Goal: Task Accomplishment & Management: Manage account settings

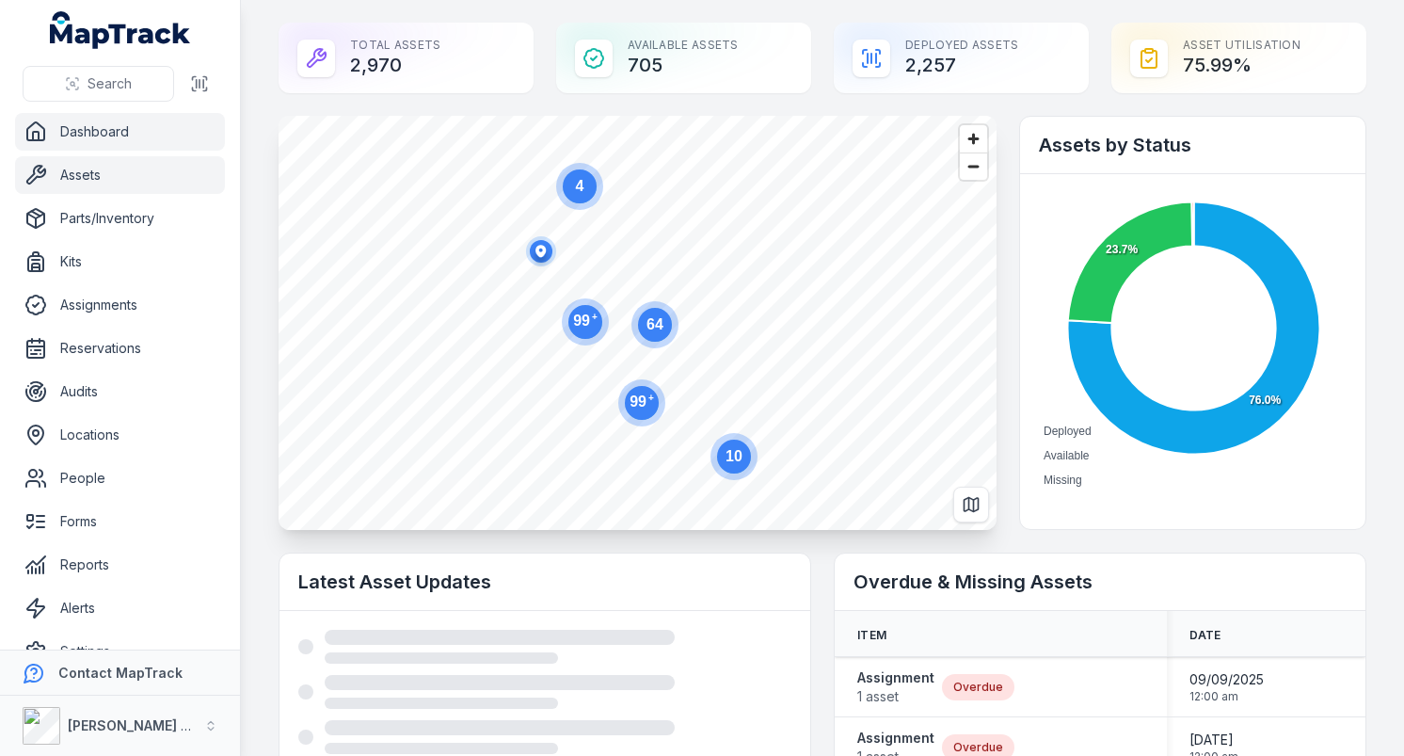
click at [137, 165] on link "Assets" at bounding box center [120, 175] width 210 height 38
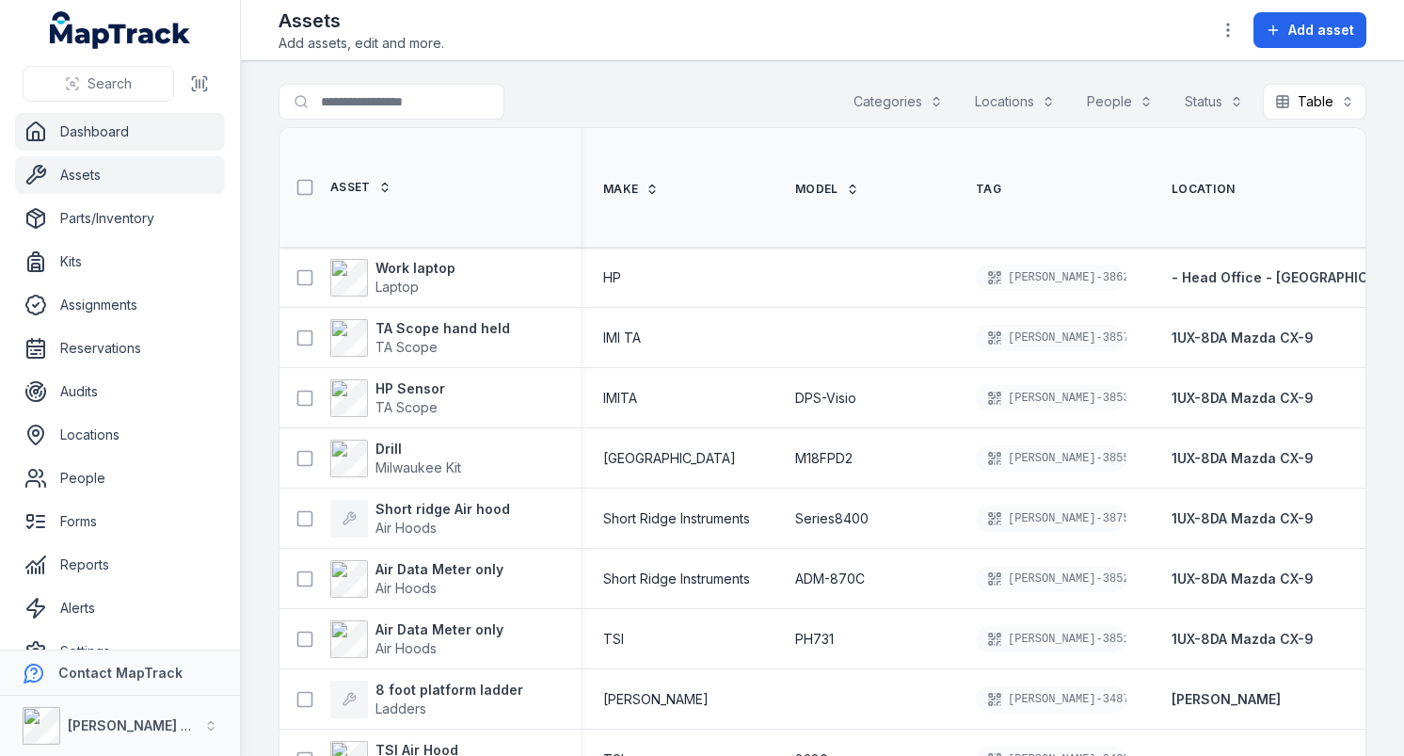
click at [107, 133] on link "Dashboard" at bounding box center [120, 132] width 210 height 38
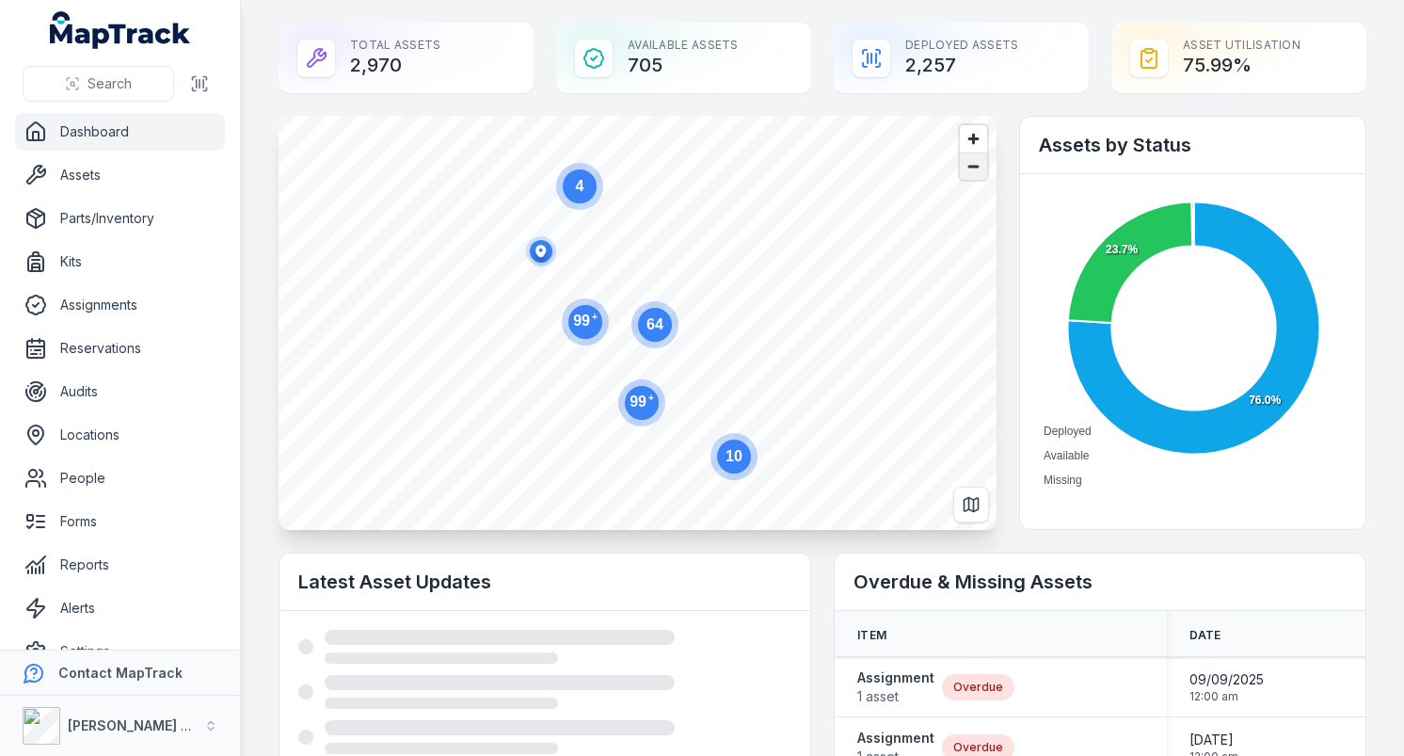
click at [975, 169] on span "Zoom out" at bounding box center [973, 166] width 27 height 26
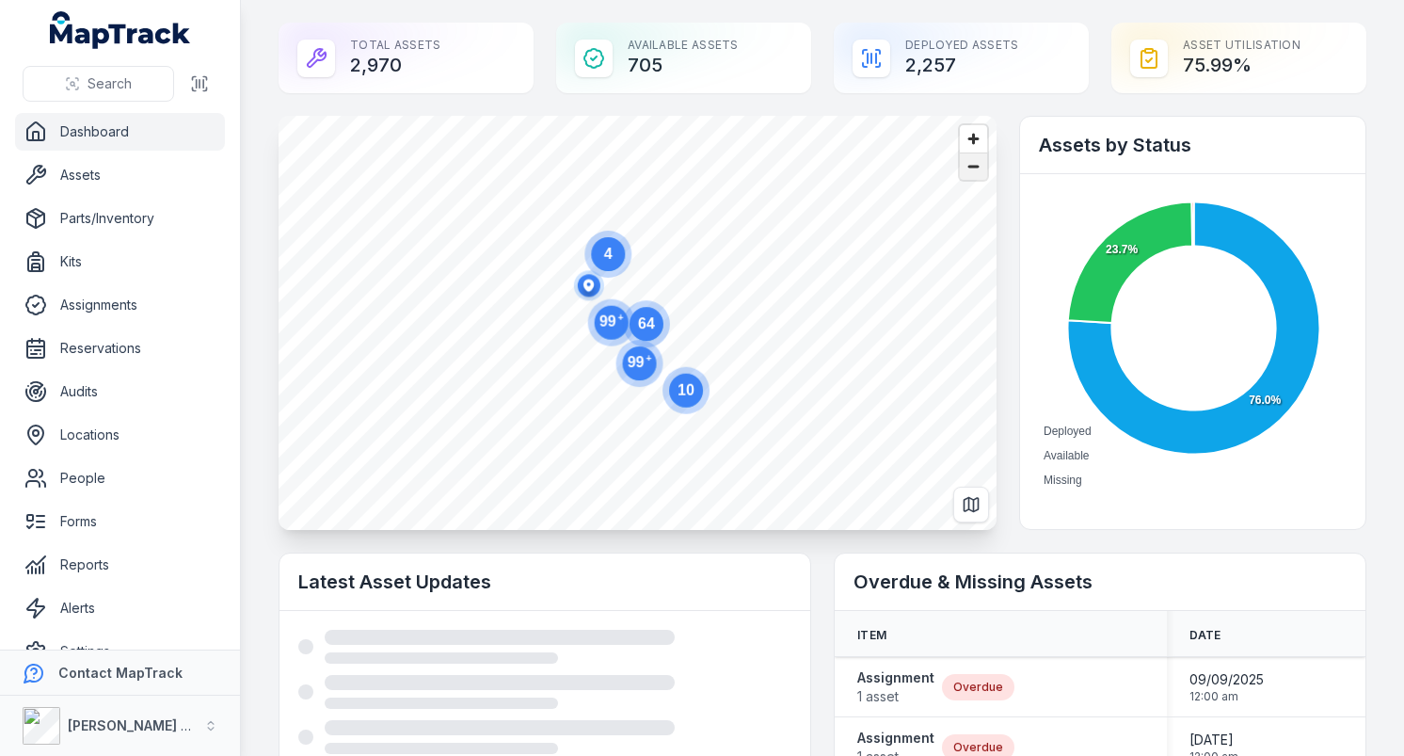
click at [975, 169] on span "Zoom out" at bounding box center [973, 166] width 27 height 26
click at [975, 168] on span "Zoom out" at bounding box center [973, 166] width 27 height 26
click at [981, 137] on span "Zoom in" at bounding box center [973, 138] width 27 height 27
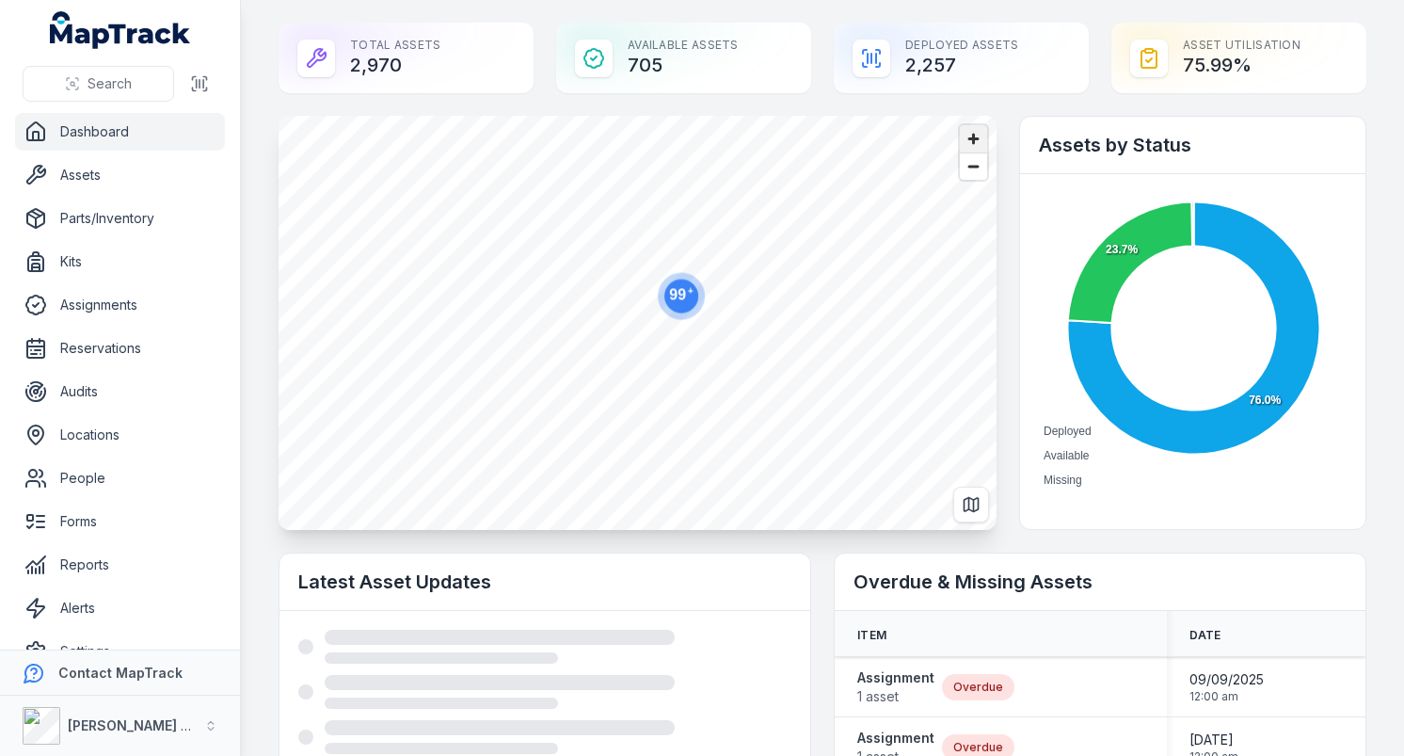
click at [981, 137] on span "Zoom in" at bounding box center [973, 138] width 27 height 27
click at [270, 481] on main "Total Assets 2,970 Available Assets 705 Deployed Assets 2,257 Asset utilisation…" at bounding box center [822, 378] width 1163 height 756
click at [90, 173] on link "Assets" at bounding box center [120, 175] width 210 height 38
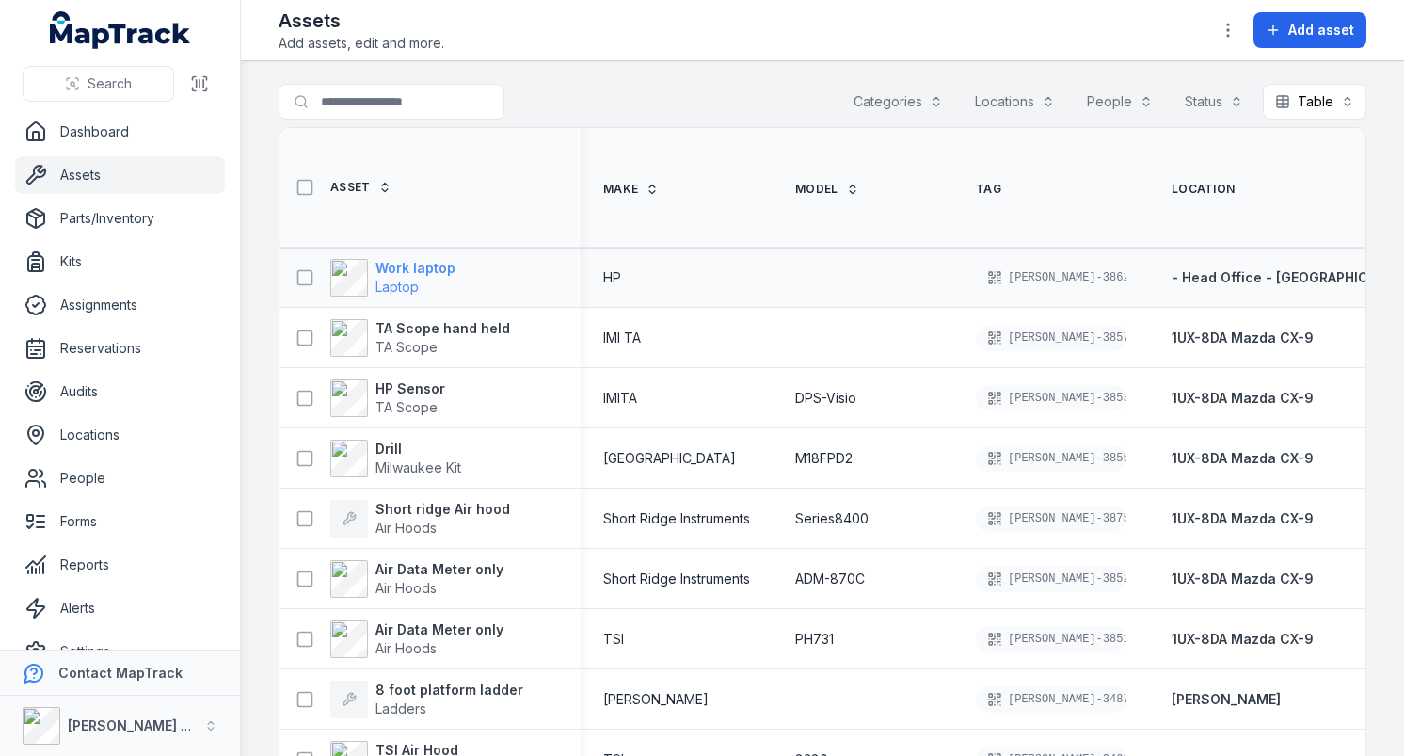
click at [387, 270] on strong "Work laptop" at bounding box center [415, 268] width 80 height 19
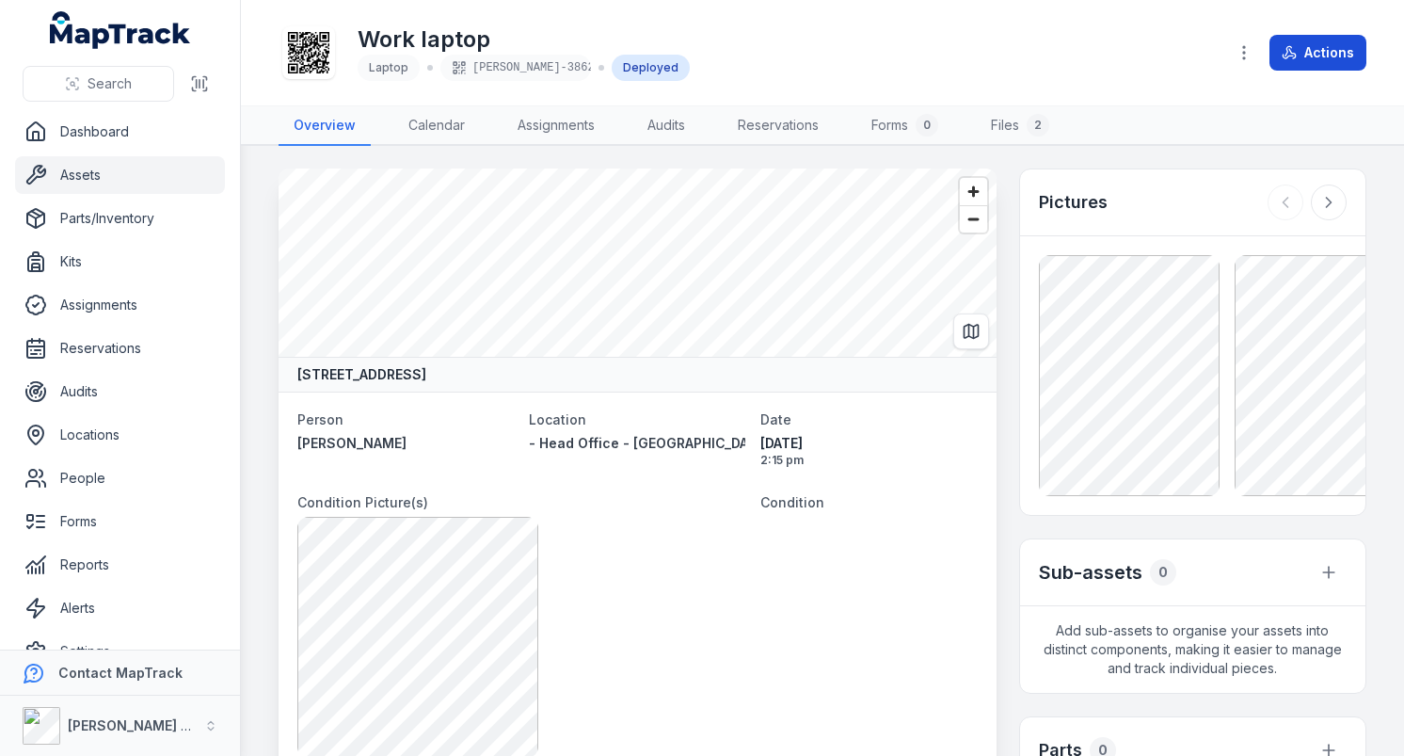
click at [1309, 49] on button "Actions" at bounding box center [1317, 53] width 97 height 36
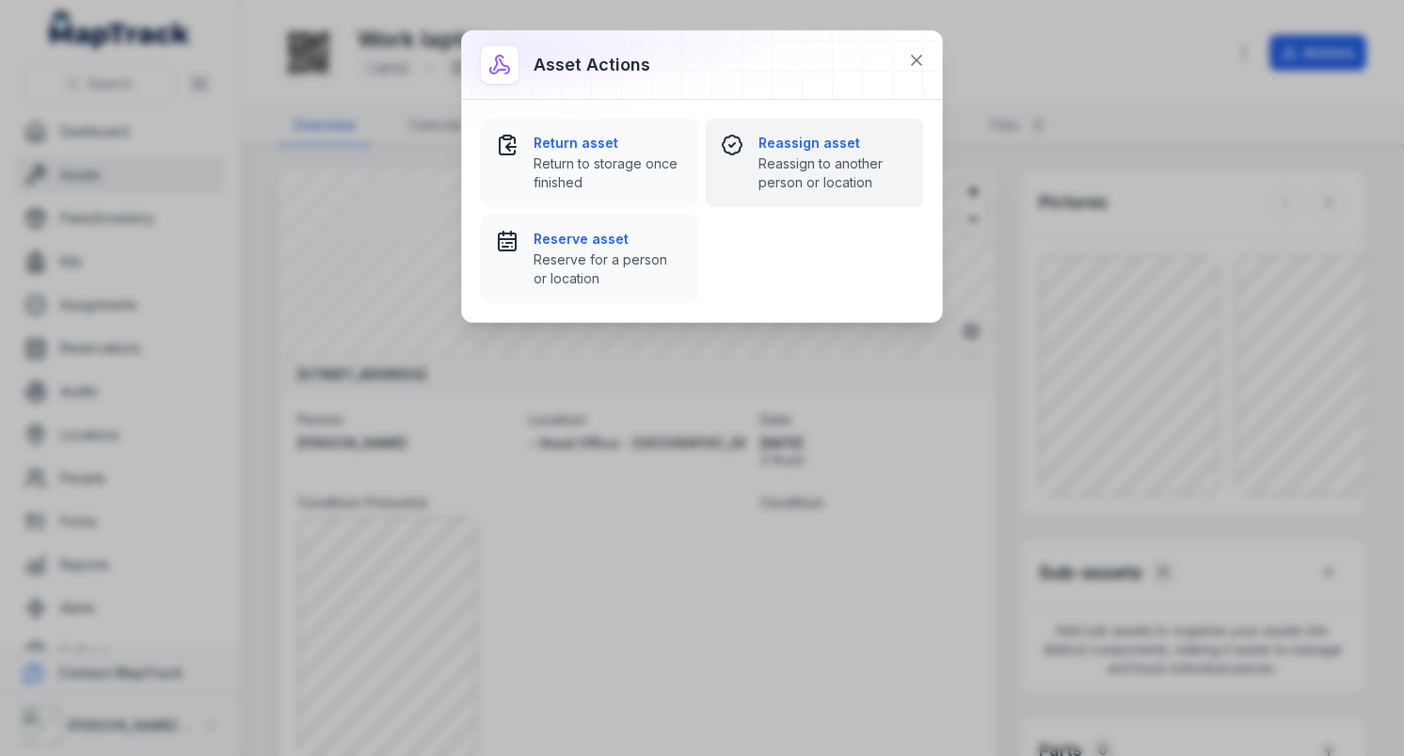
click at [833, 167] on span "Reassign to another person or location" at bounding box center [833, 173] width 150 height 38
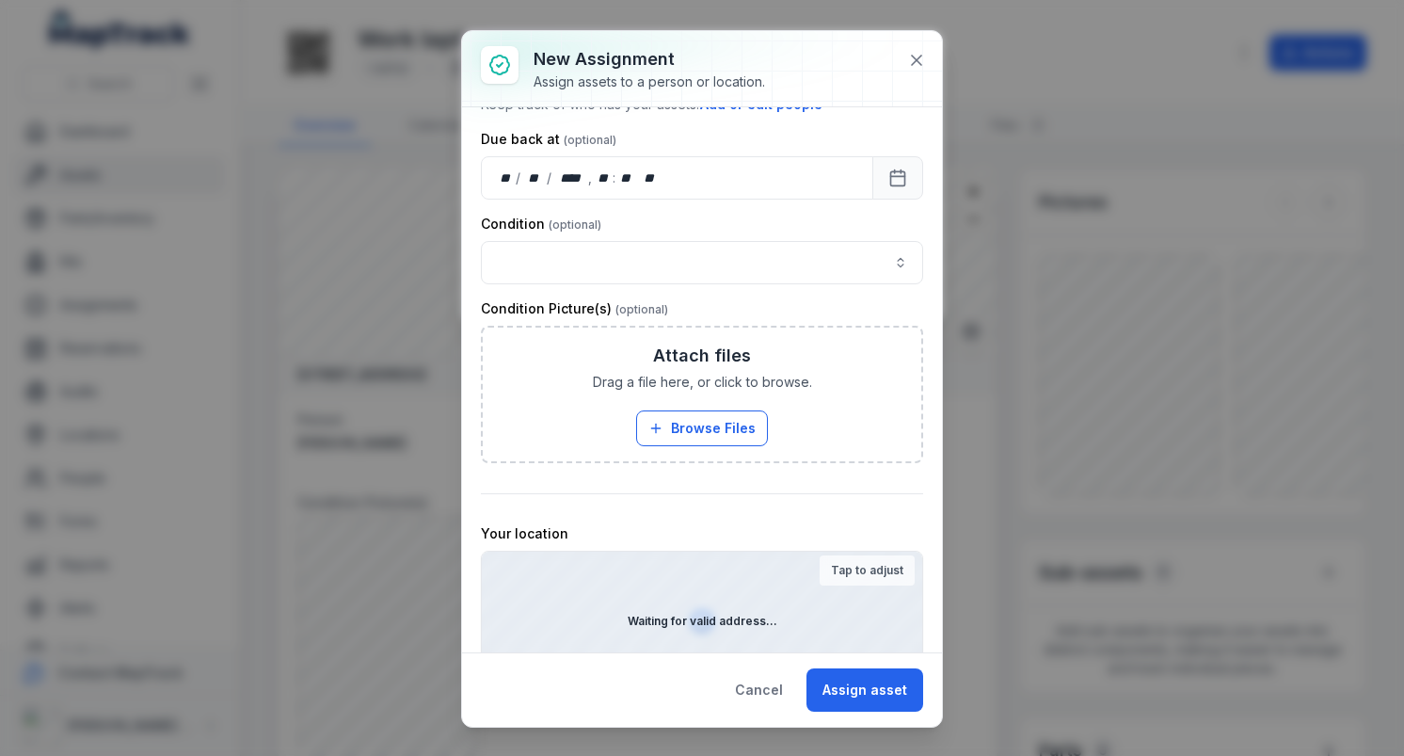
scroll to position [404, 0]
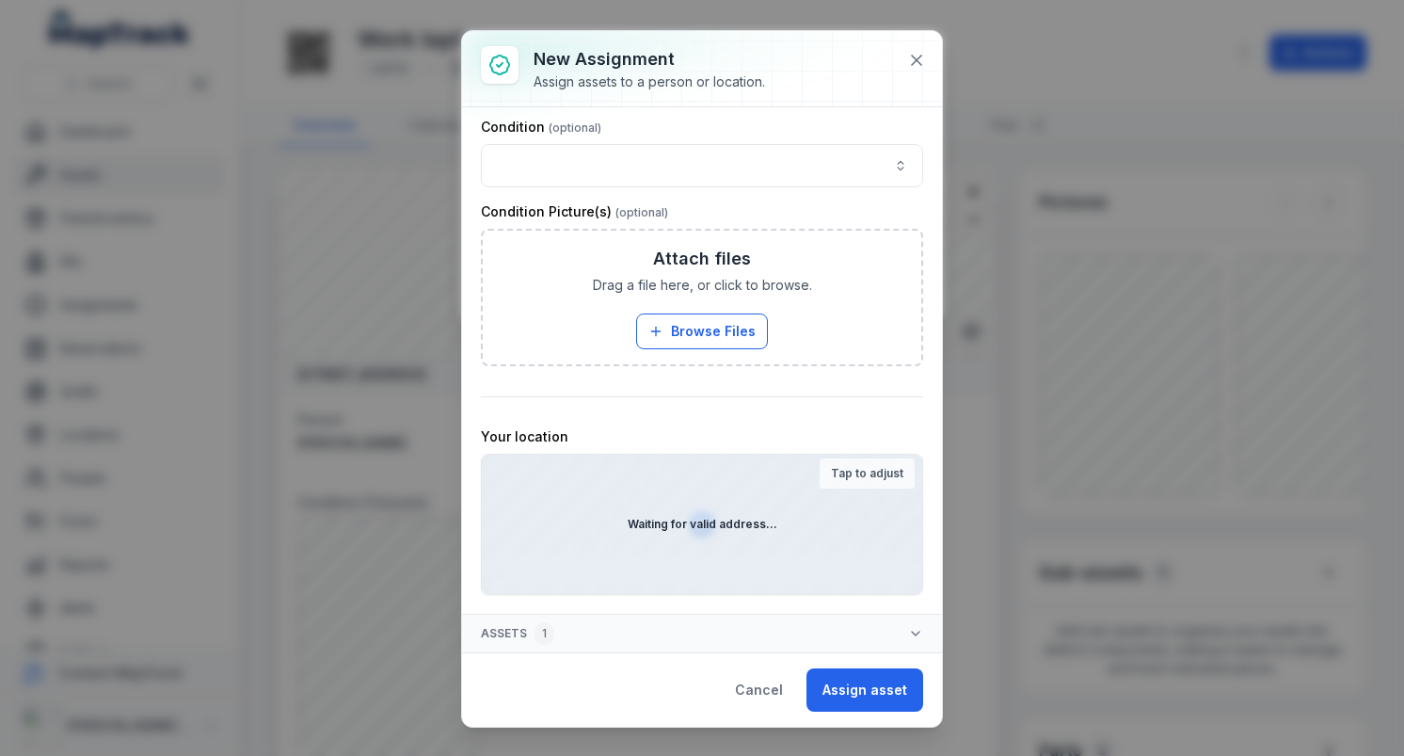
click at [755, 403] on div "Assign to... Both a person and location **** Location Keep track of where your …" at bounding box center [702, 158] width 442 height 872
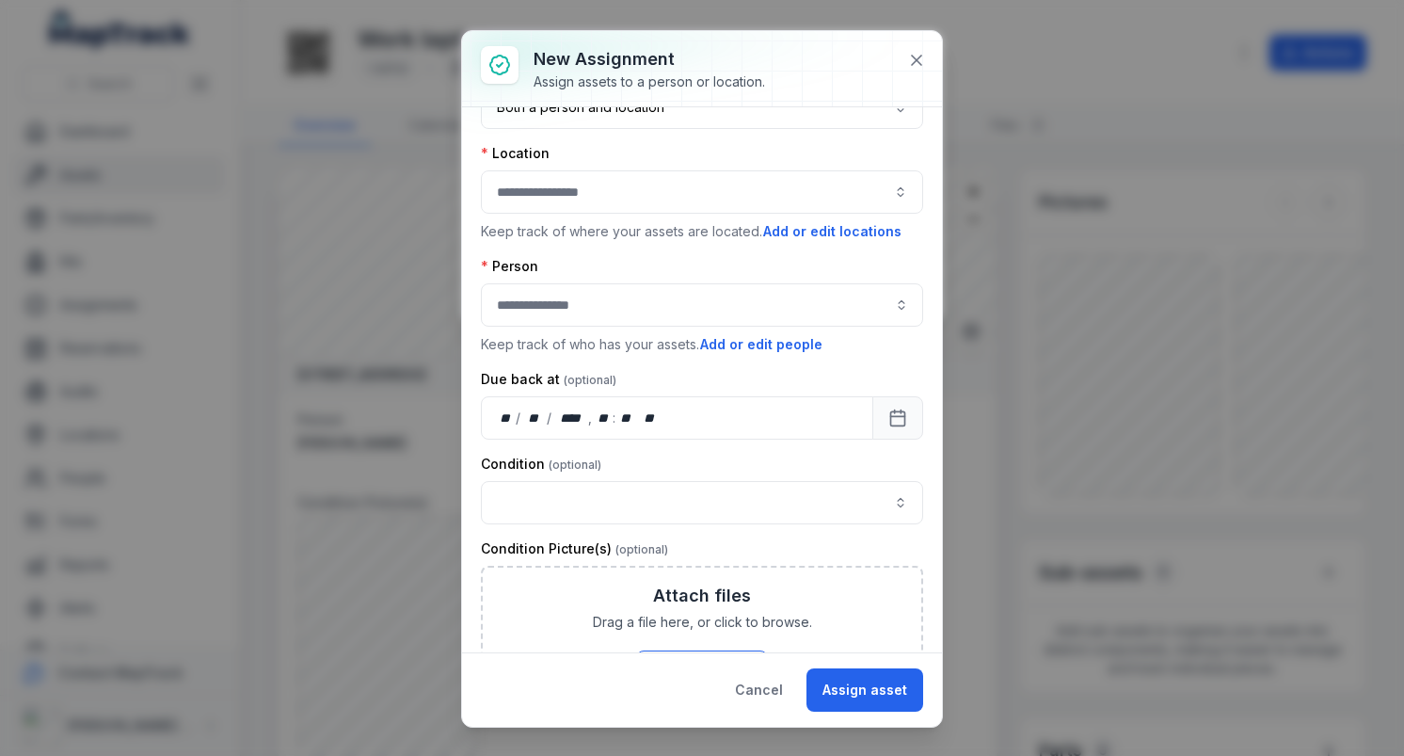
scroll to position [0, 0]
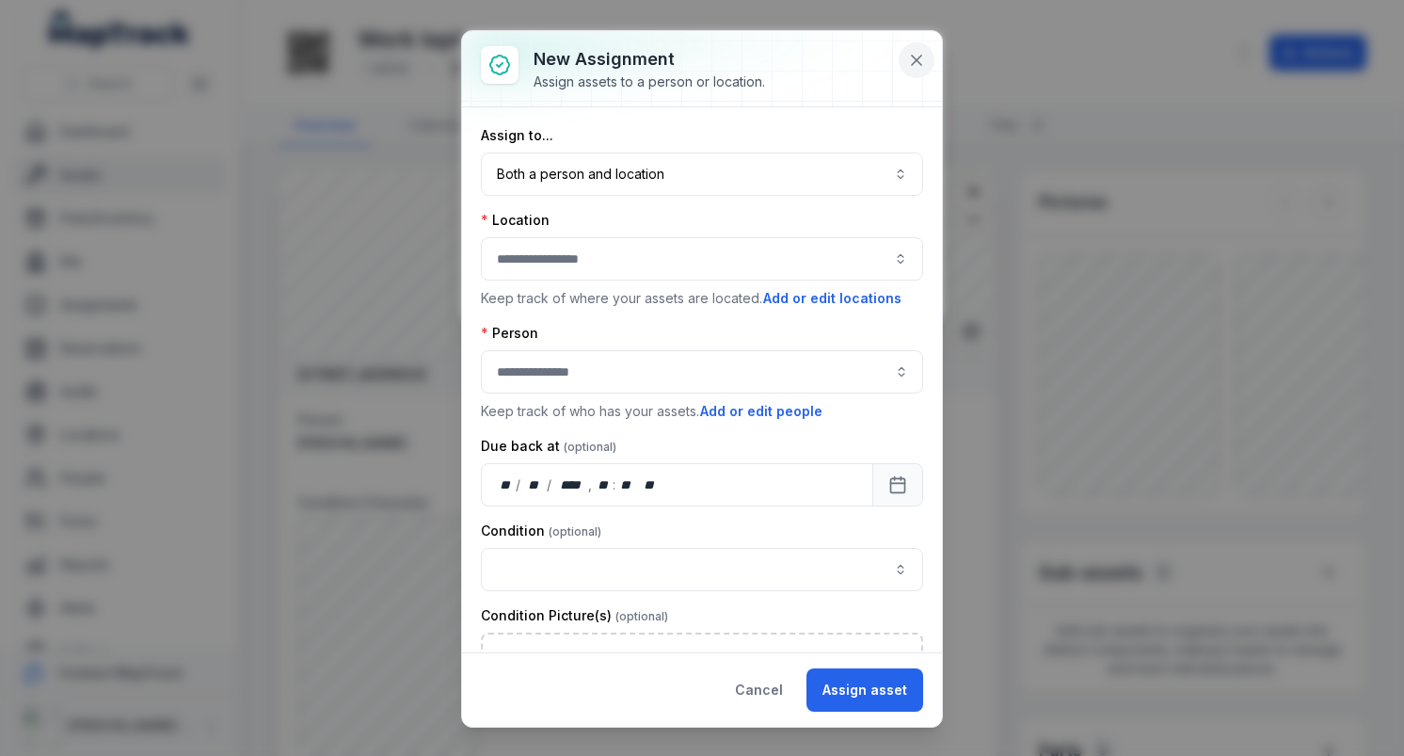
click at [914, 67] on icon at bounding box center [916, 60] width 19 height 19
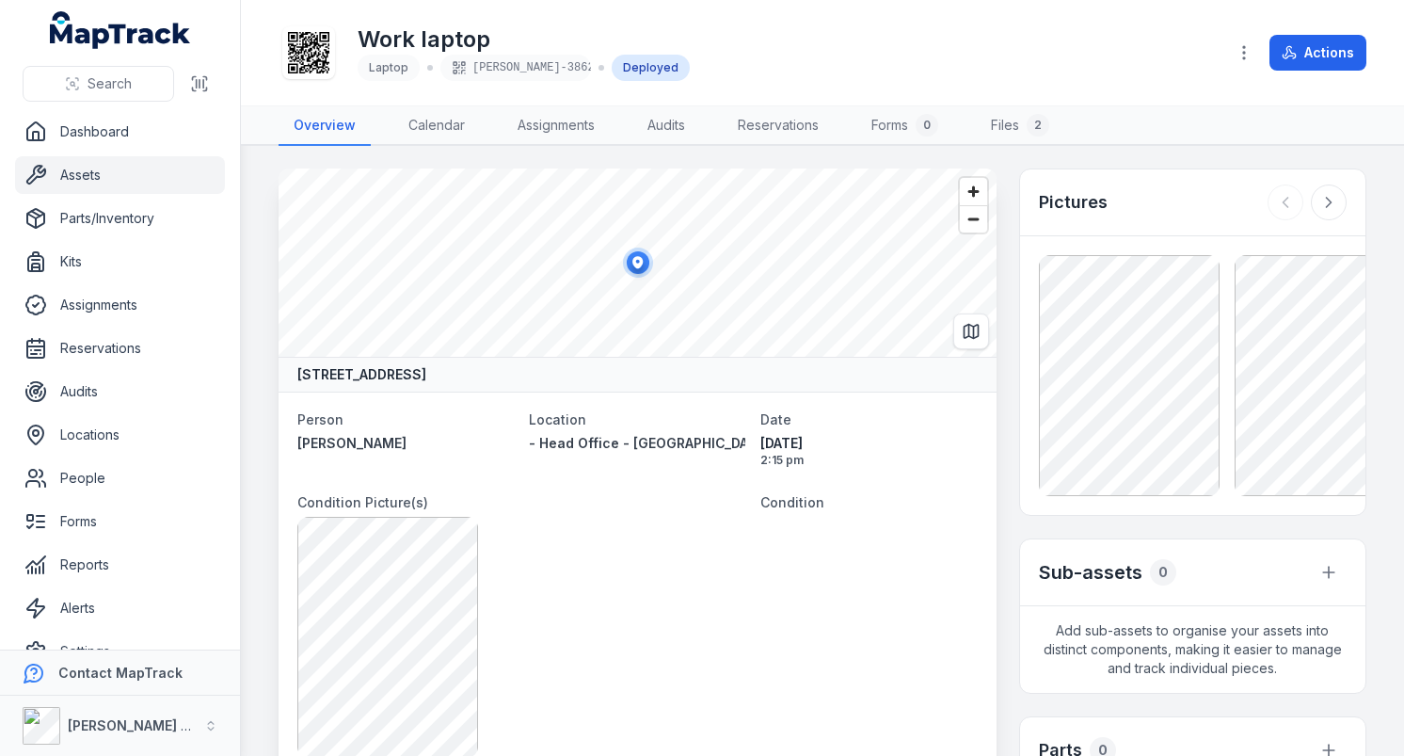
click at [87, 711] on div "[PERSON_NAME] Air" at bounding box center [110, 726] width 174 height 38
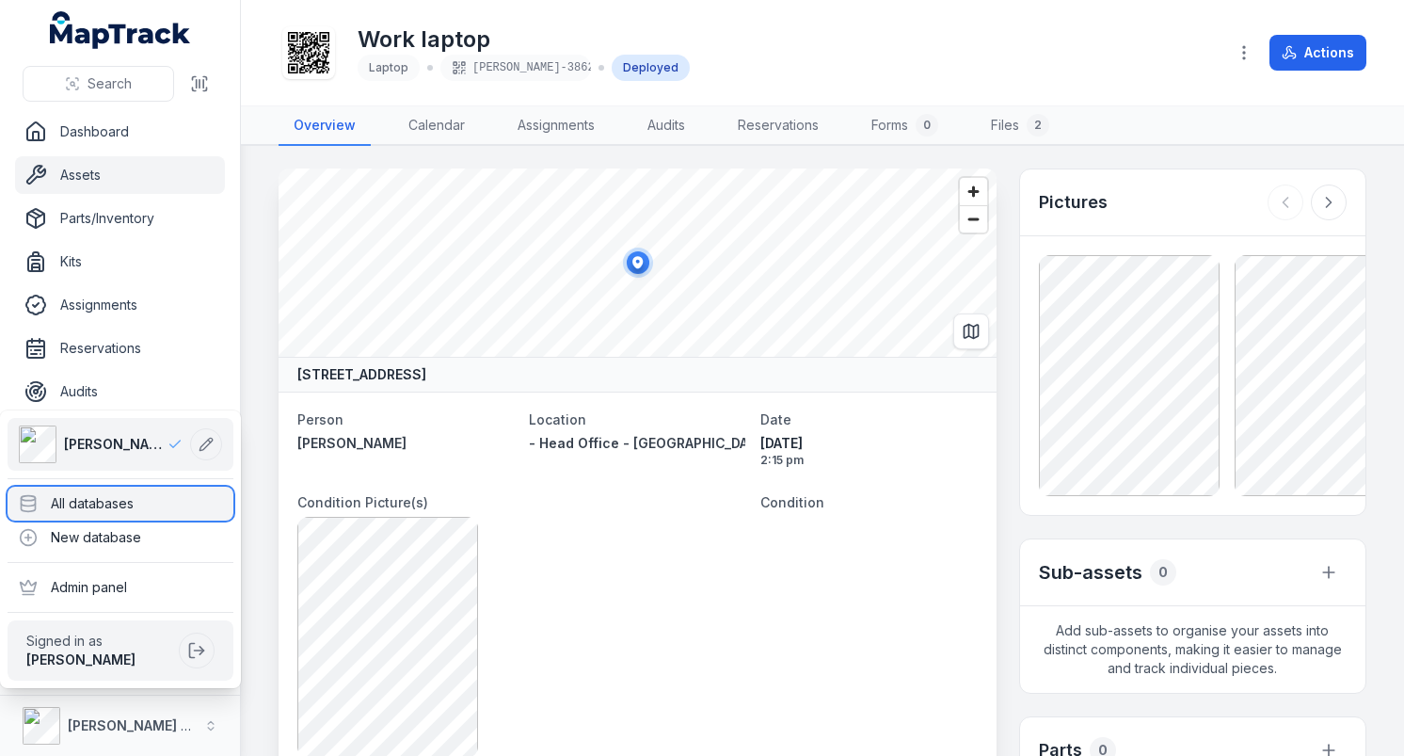
click at [137, 514] on div "All databases" at bounding box center [121, 504] width 226 height 34
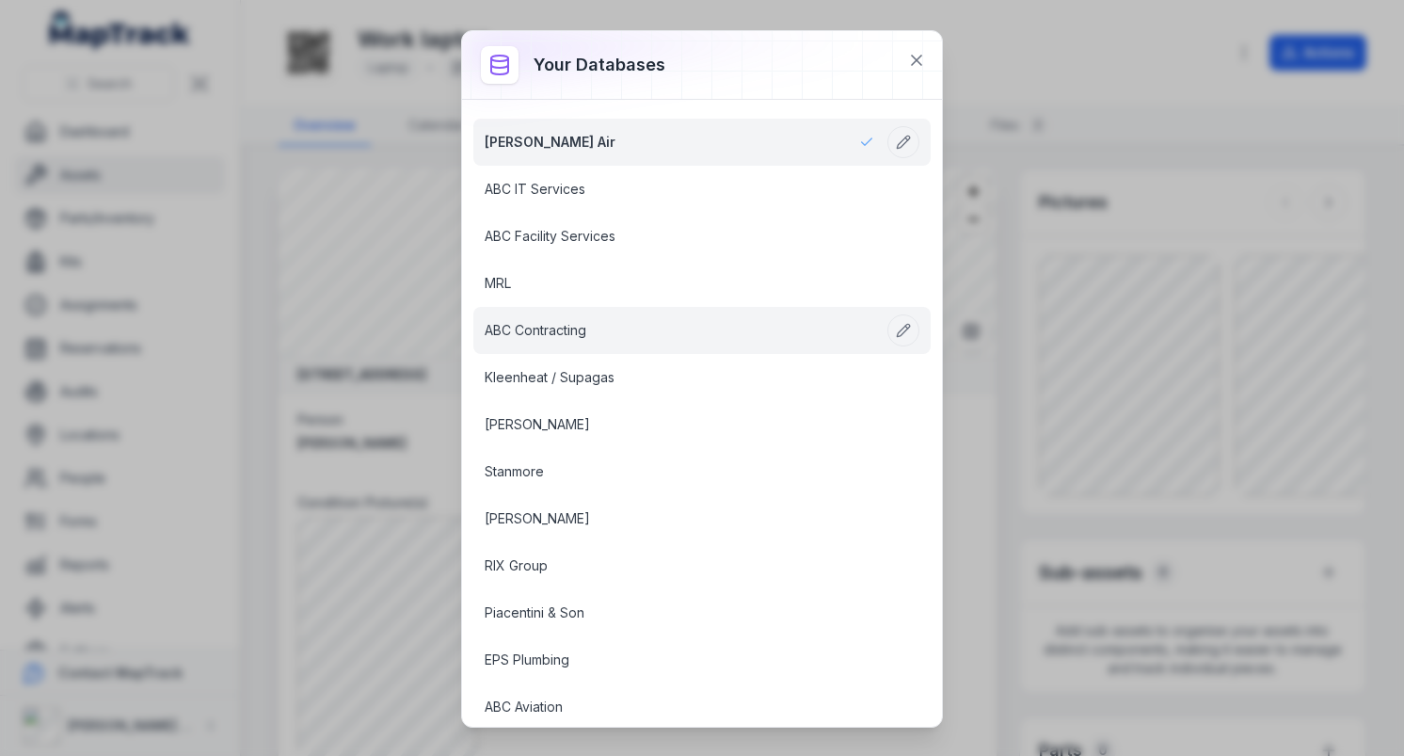
click at [586, 321] on link "ABC Contracting" at bounding box center [680, 330] width 390 height 19
